Goal: Transaction & Acquisition: Subscribe to service/newsletter

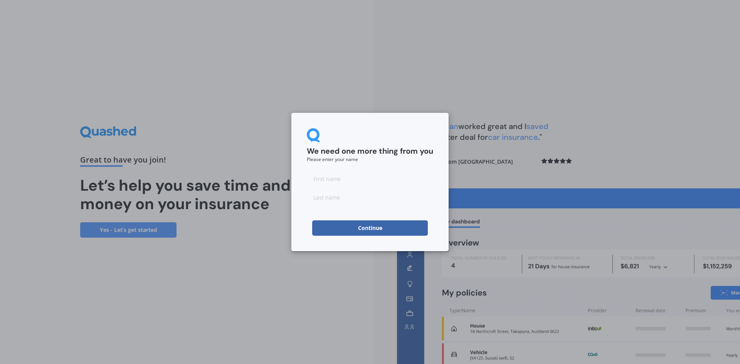
click at [333, 179] on input at bounding box center [370, 178] width 126 height 15
type input "Jackie"
click at [332, 202] on input at bounding box center [370, 197] width 126 height 15
type input "Procter"
click at [358, 229] on button "Continue" at bounding box center [370, 227] width 116 height 15
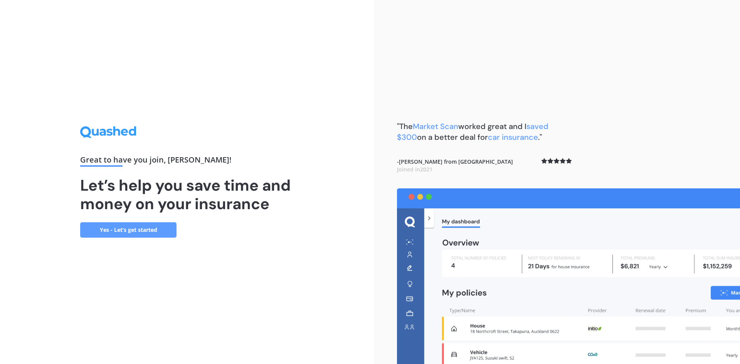
click at [129, 229] on link "Yes - Let’s get started" at bounding box center [128, 229] width 96 height 15
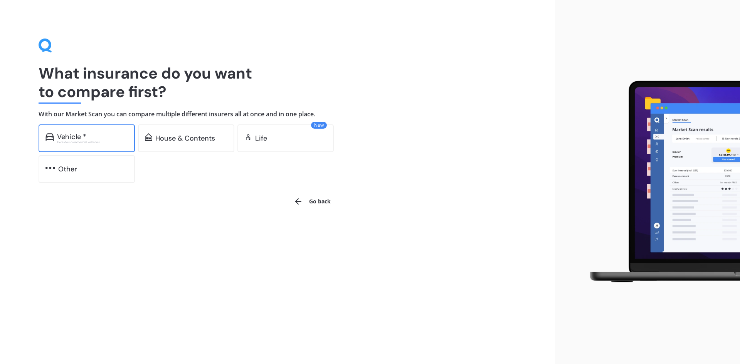
click at [88, 141] on div "Excludes commercial vehicles" at bounding box center [92, 142] width 71 height 3
click at [96, 164] on div "Other" at bounding box center [87, 169] width 96 height 28
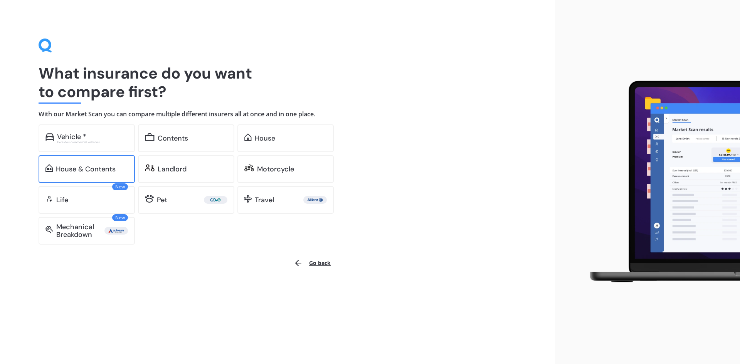
click at [109, 170] on div "House & Contents" at bounding box center [86, 169] width 60 height 8
